Goal: Task Accomplishment & Management: Complete application form

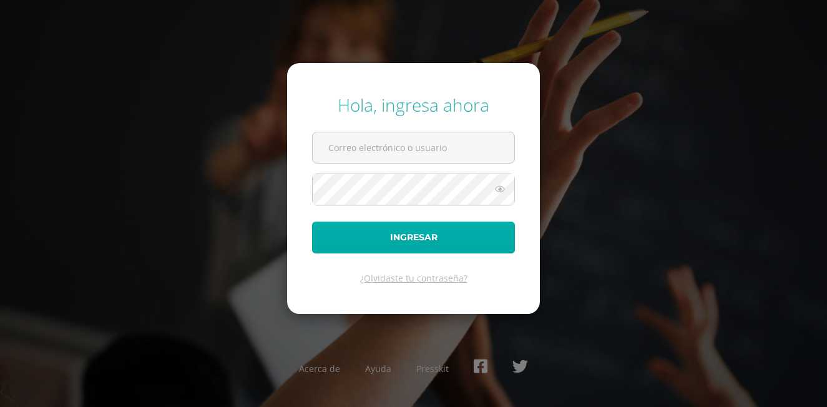
type input "[EMAIL_ADDRESS][PERSON_NAME][DOMAIN_NAME]"
click at [418, 237] on button "Ingresar" at bounding box center [413, 238] width 203 height 32
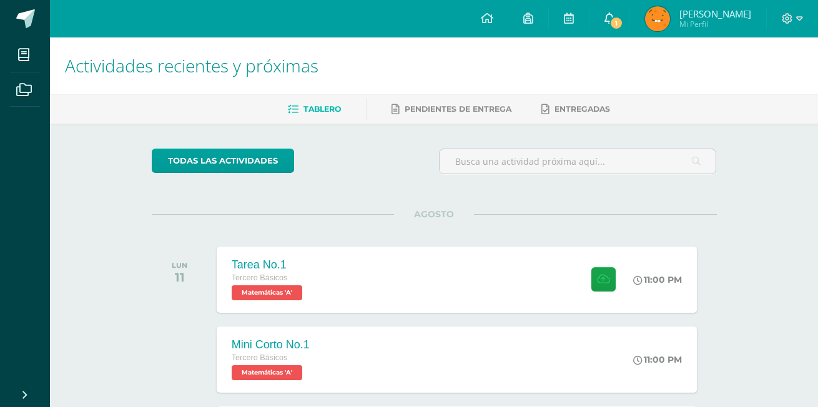
click at [623, 22] on span "1" at bounding box center [616, 23] width 14 height 14
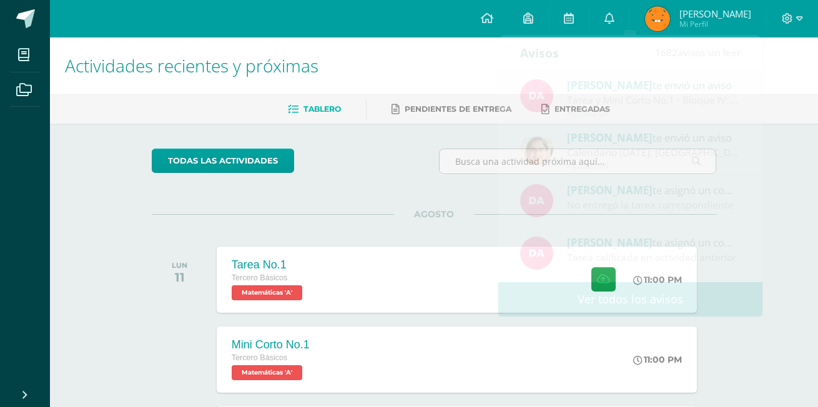
click at [451, 66] on h1 "Actividades recientes y próximas" at bounding box center [434, 65] width 738 height 57
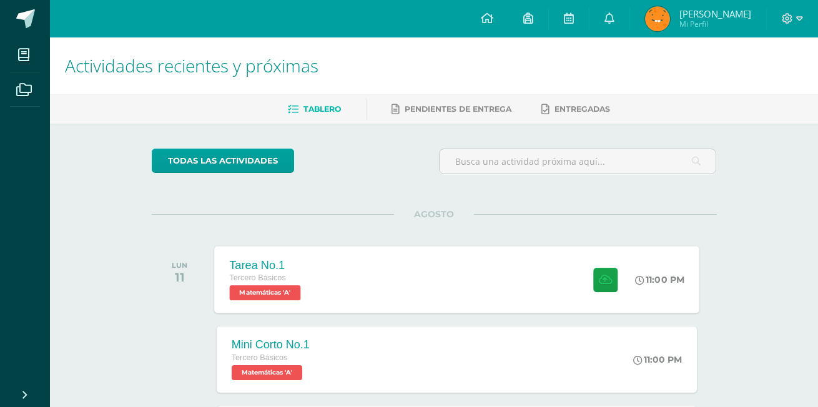
click at [384, 281] on div "Tarea No.1 Tercero Básicos Matemáticas 'A' 11:00 PM Tarea No.1 Matemáticas" at bounding box center [456, 279] width 485 height 67
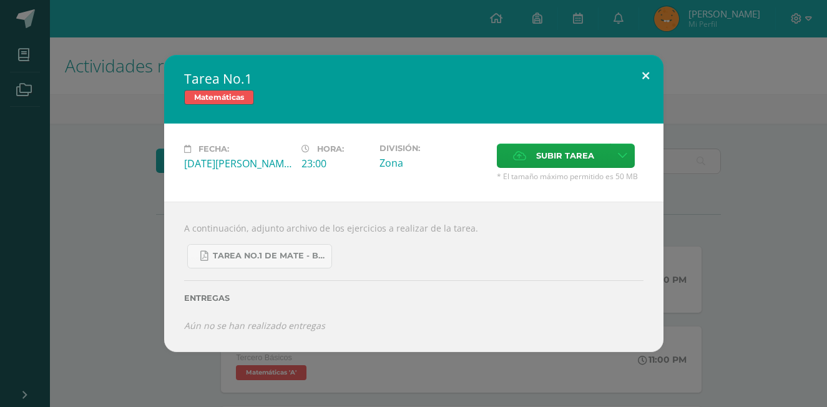
click at [641, 79] on button at bounding box center [646, 76] width 36 height 42
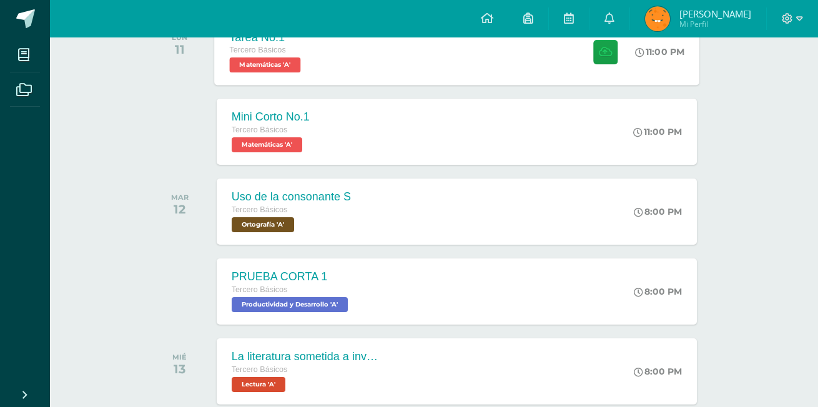
scroll to position [250, 0]
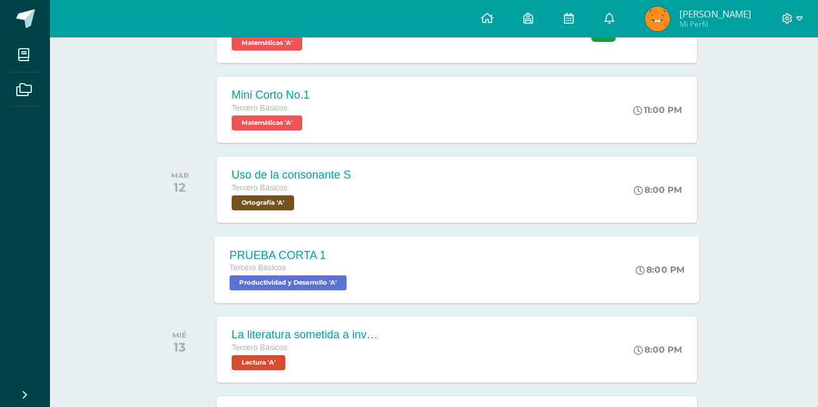
click at [547, 262] on div "PRUEBA CORTA 1 Tercero Básicos Productividad y Desarrollo 'A' 8:00 PM PRUEBA CO…" at bounding box center [456, 269] width 485 height 67
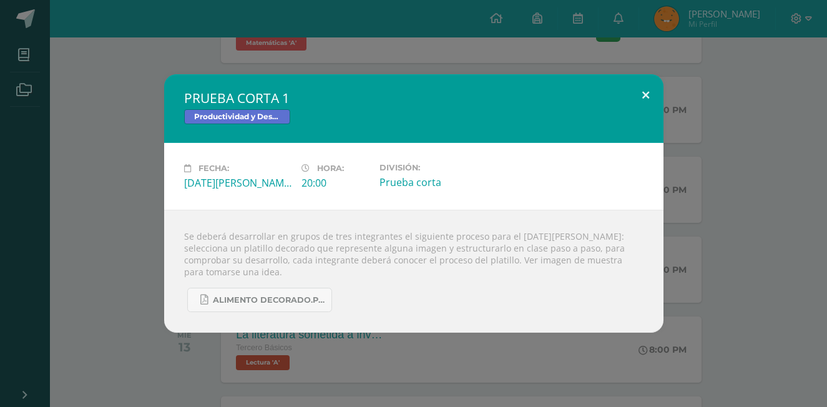
click at [643, 107] on button at bounding box center [646, 95] width 36 height 42
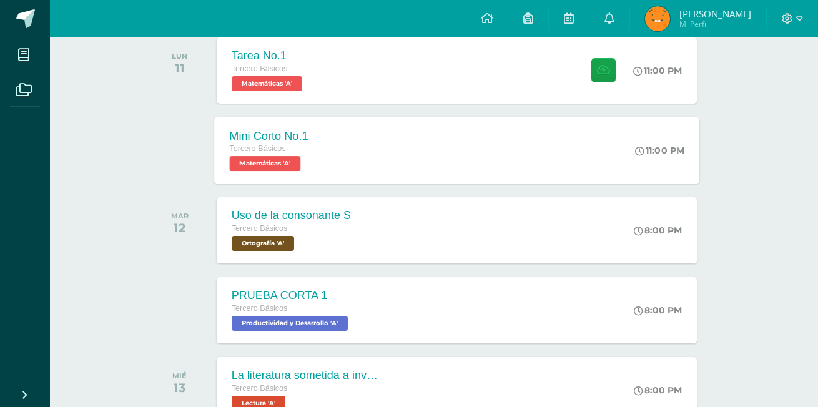
scroll to position [187, 0]
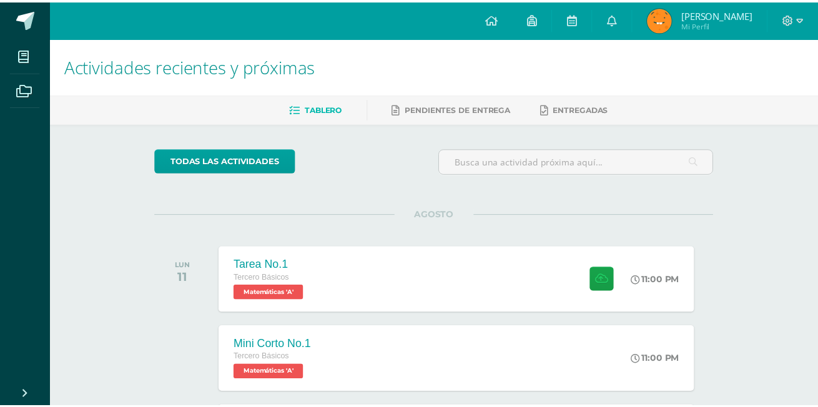
scroll to position [0, 4]
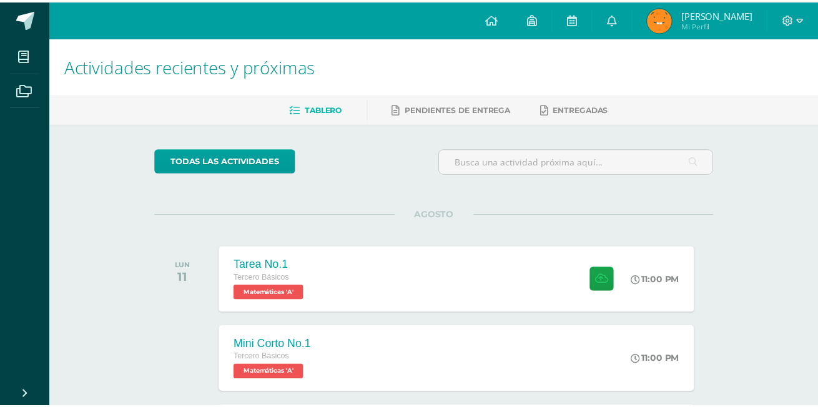
scroll to position [0, 4]
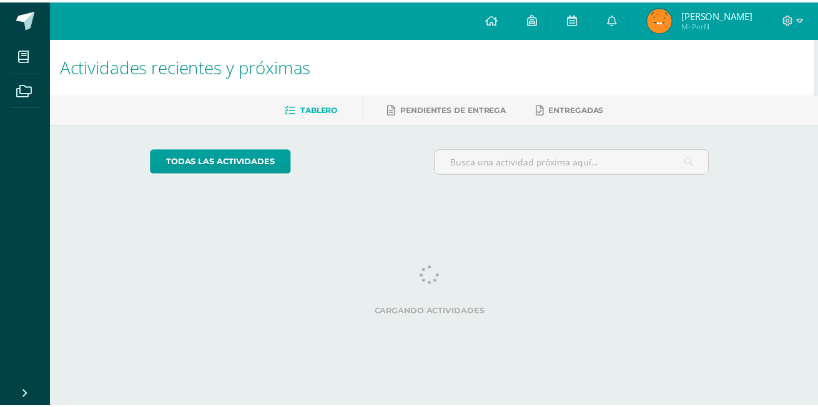
scroll to position [0, 4]
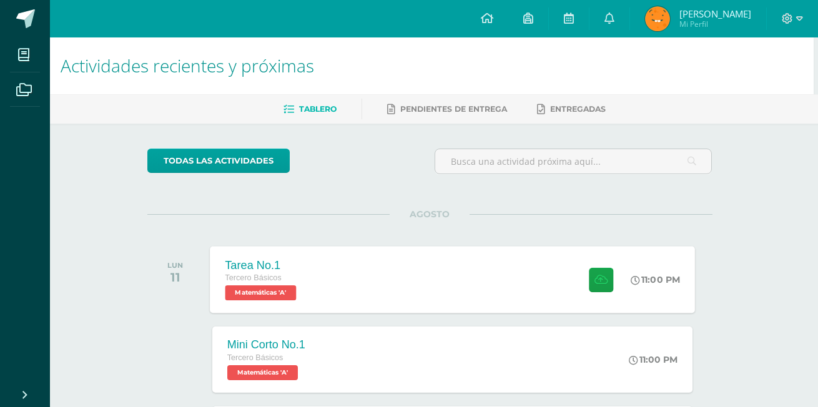
click at [558, 282] on div "Tarea No.1 Tercero Básicos Matemáticas 'A' 11:00 PM Tarea No.1 Matemáticas" at bounding box center [452, 279] width 485 height 67
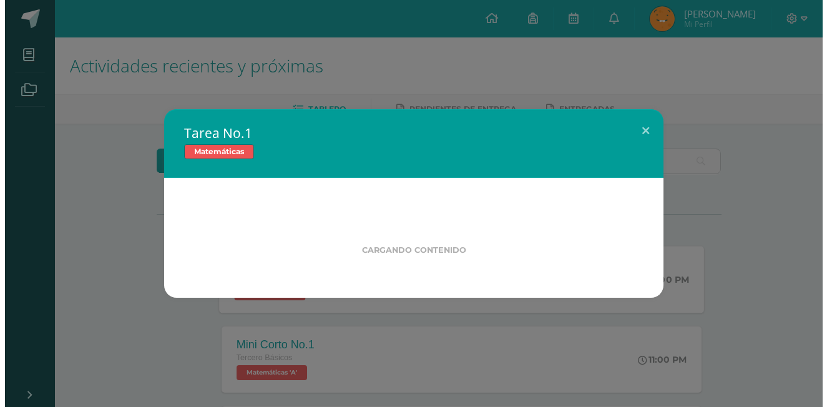
scroll to position [0, 0]
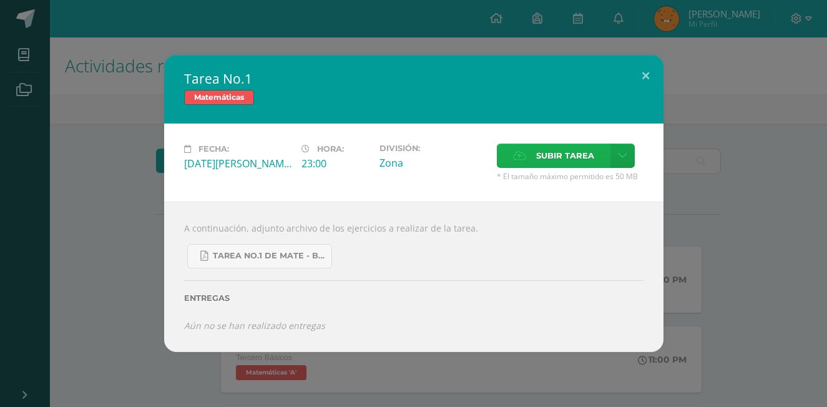
click at [563, 150] on span "Subir tarea" at bounding box center [565, 155] width 58 height 23
click at [0, 0] on input "Subir tarea" at bounding box center [0, 0] width 0 height 0
